Goal: Task Accomplishment & Management: Use online tool/utility

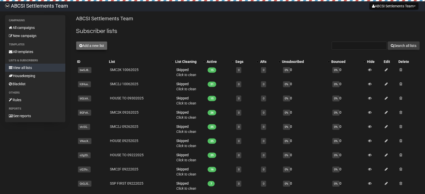
click at [96, 45] on button "Add a new list" at bounding box center [91, 45] width 31 height 9
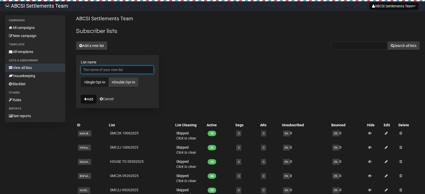
click at [99, 73] on input "List name" at bounding box center [117, 70] width 73 height 8
type input "SMC2J 10132025"
click at [92, 99] on button "Add" at bounding box center [89, 99] width 16 height 9
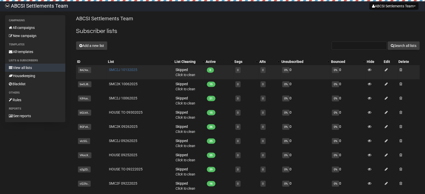
click at [115, 71] on link "SMC2J 10132025" at bounding box center [123, 70] width 28 height 4
click at [401, 69] on span at bounding box center [400, 70] width 3 height 4
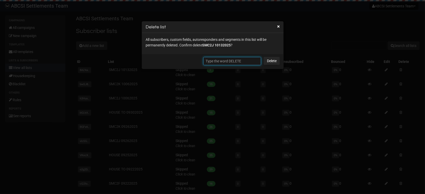
click at [223, 59] on input "text" at bounding box center [232, 61] width 58 height 8
type input "DELETE"
click at [278, 62] on link "Delete" at bounding box center [271, 61] width 16 height 8
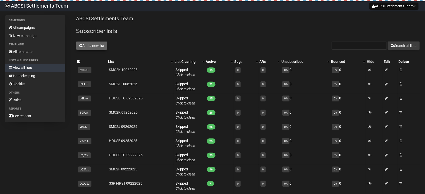
click at [95, 46] on button "Add a new list" at bounding box center [91, 45] width 31 height 9
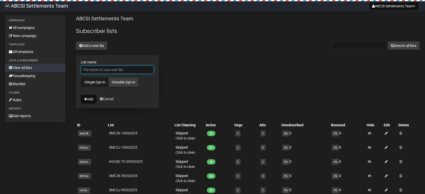
click at [124, 70] on input "List name" at bounding box center [117, 70] width 73 height 8
type input "SMC2J 10132025"
click at [91, 97] on button "Add" at bounding box center [89, 99] width 16 height 9
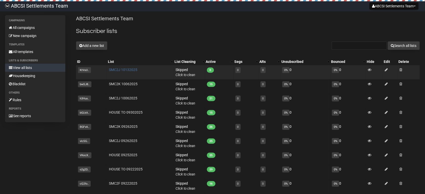
click at [118, 69] on link "SMC2J 10132025" at bounding box center [123, 70] width 28 height 4
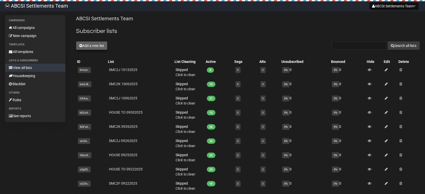
click at [99, 45] on button "Add a new list" at bounding box center [91, 45] width 31 height 9
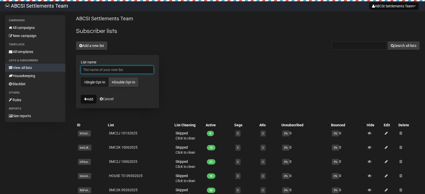
click at [96, 69] on input "List name" at bounding box center [117, 70] width 73 height 8
type input "SMC2K 10132025"
click at [88, 96] on button "Add" at bounding box center [89, 99] width 16 height 9
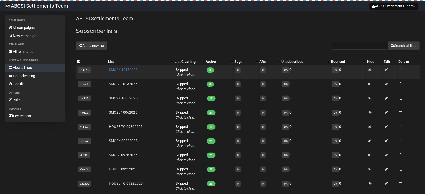
click at [120, 69] on link "SMC2K 10132025" at bounding box center [123, 70] width 29 height 4
